Goal: Obtain resource: Download file/media

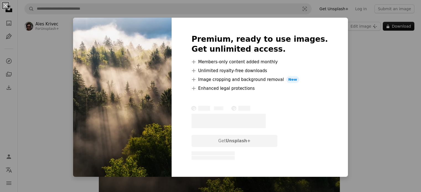
scroll to position [28, 0]
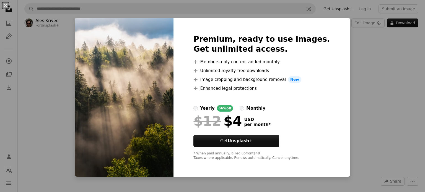
click at [354, 48] on div "An X shape Premium, ready to use images. Get unlimited access. A plus sign Memb…" at bounding box center [212, 96] width 425 height 192
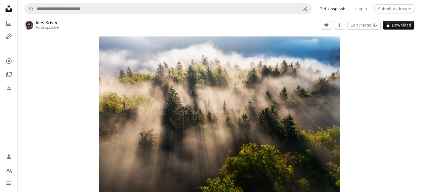
scroll to position [0, 0]
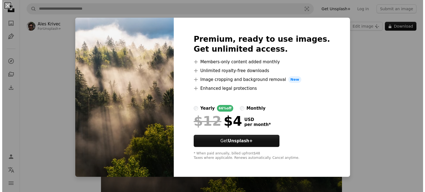
scroll to position [6, 0]
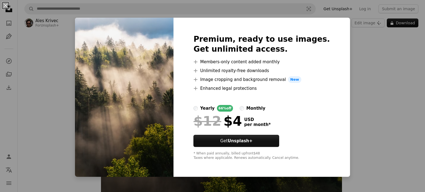
click at [362, 32] on div "An X shape Premium, ready to use images. Get unlimited access. A plus sign Memb…" at bounding box center [212, 96] width 425 height 192
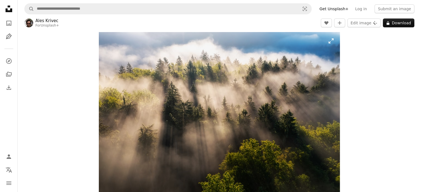
click at [252, 67] on img "Zoom in on this image" at bounding box center [219, 112] width 241 height 161
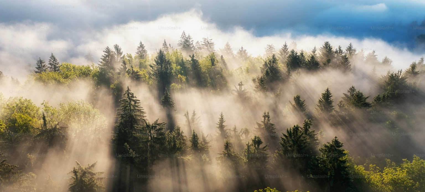
scroll to position [43, 0]
